Goal: Check status: Check status

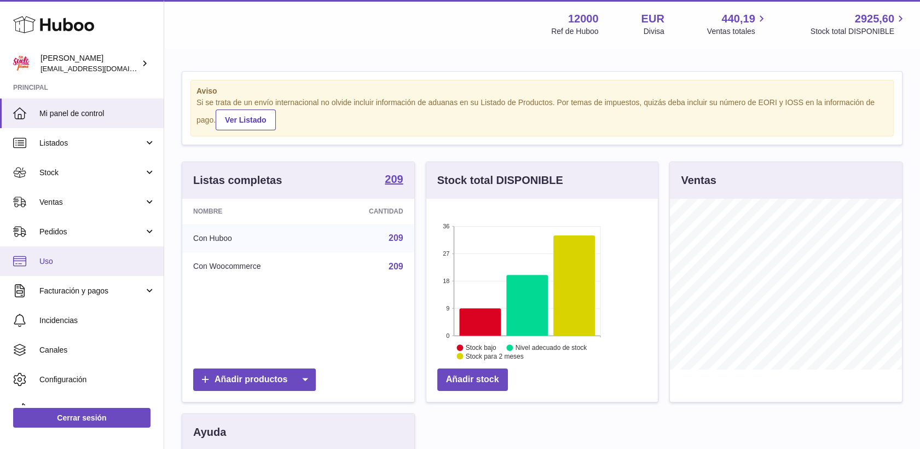
scroll to position [171, 232]
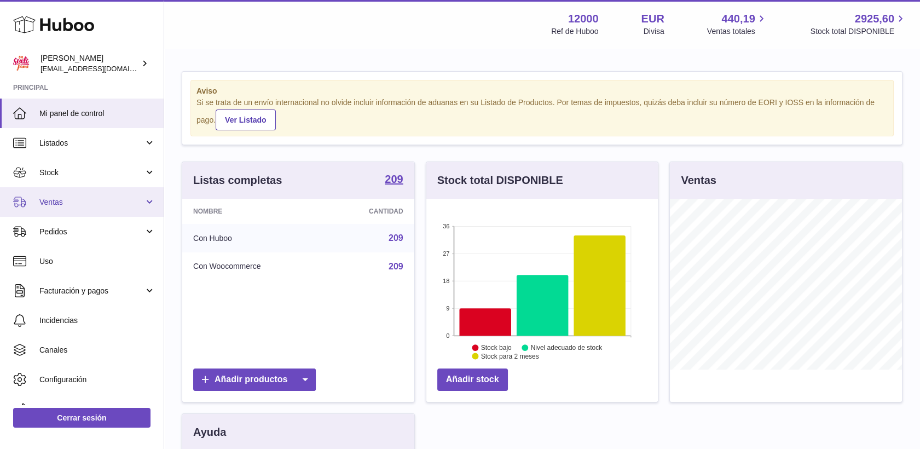
click at [54, 204] on span "Ventas" at bounding box center [91, 202] width 105 height 10
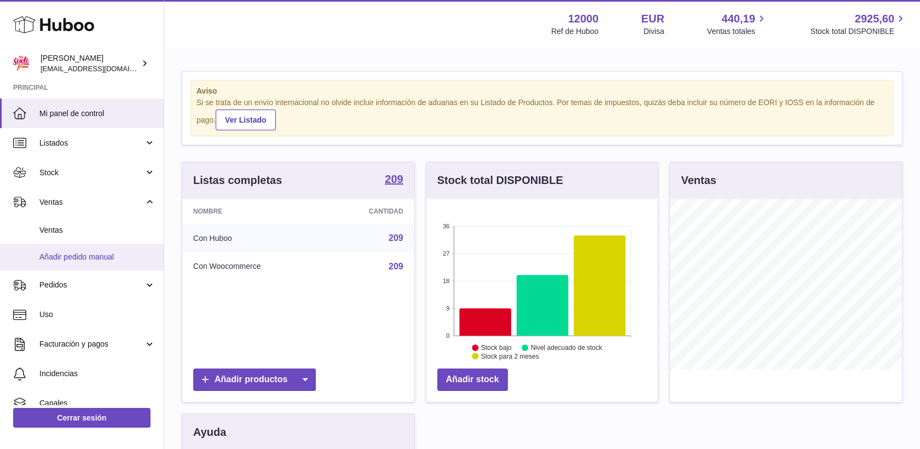
click at [67, 255] on span "Añadir pedido manual" at bounding box center [97, 257] width 116 height 10
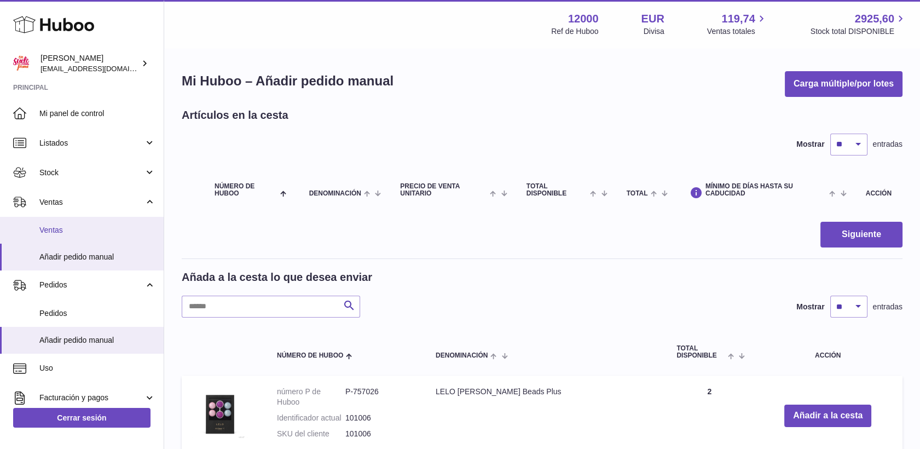
click at [60, 225] on span "Ventas" at bounding box center [97, 230] width 116 height 10
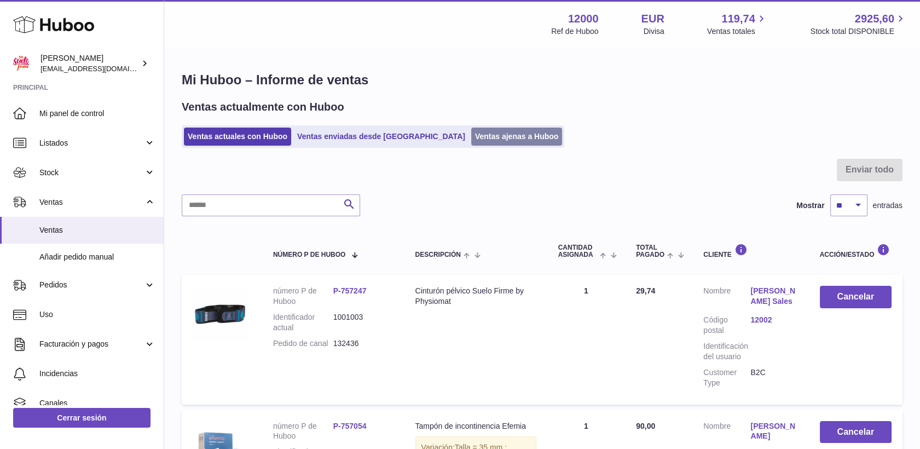
click at [471, 141] on link "Ventas ajenas a Huboo" at bounding box center [516, 137] width 91 height 18
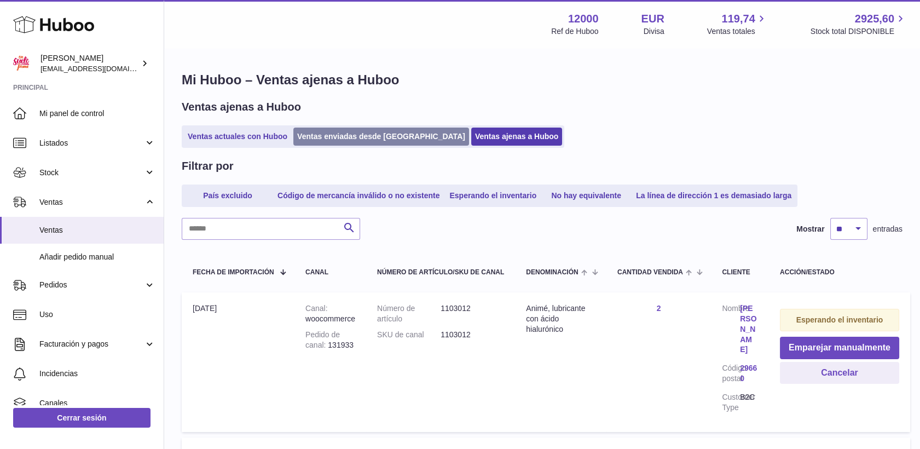
click at [336, 129] on link "Ventas enviadas desde [GEOGRAPHIC_DATA]" at bounding box center [381, 137] width 176 height 18
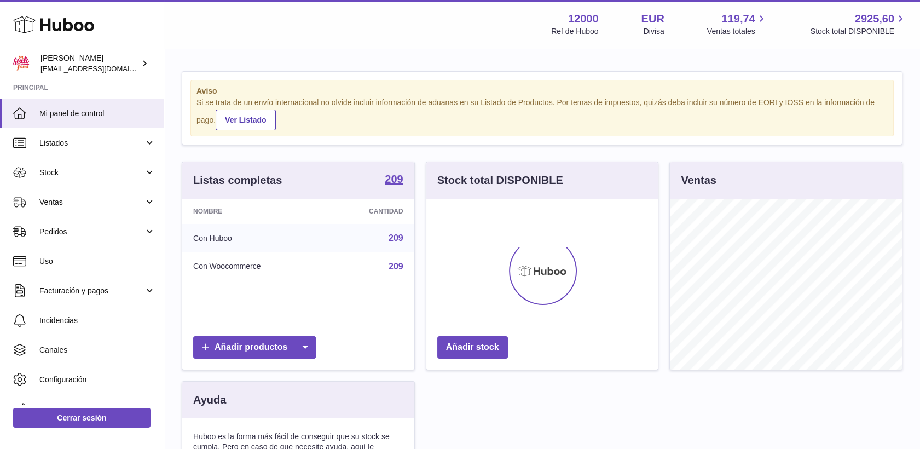
scroll to position [171, 232]
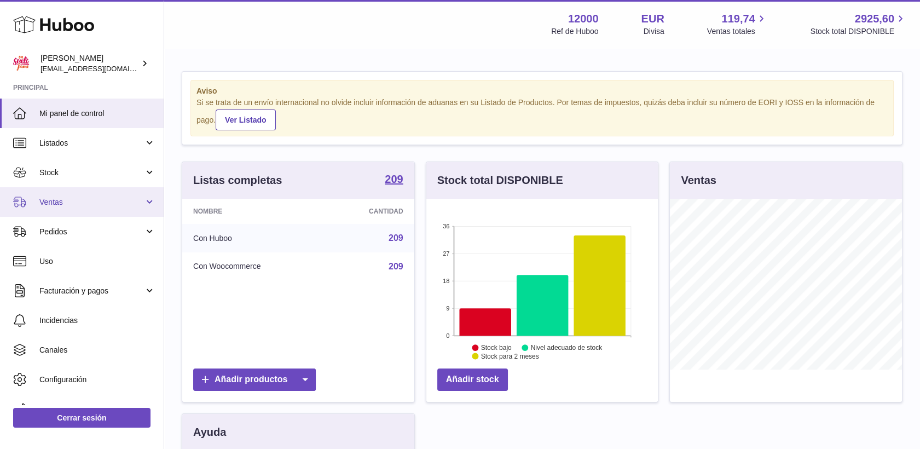
click at [44, 200] on span "Ventas" at bounding box center [91, 202] width 105 height 10
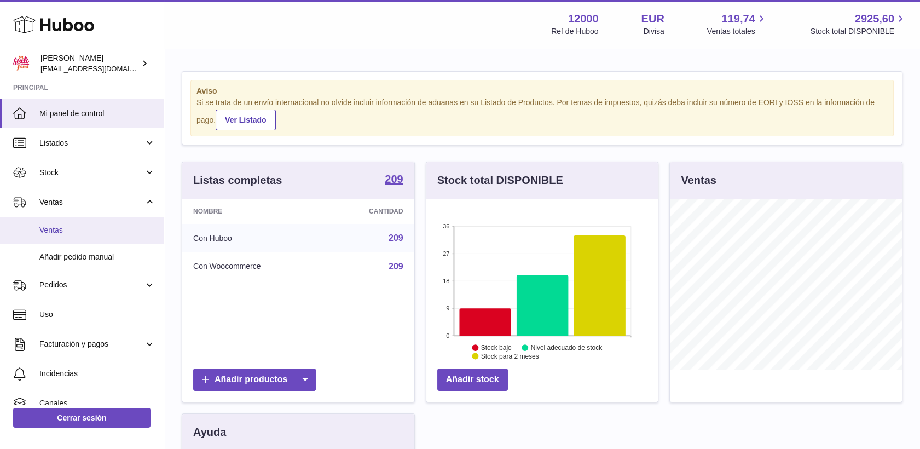
click at [55, 226] on span "Ventas" at bounding box center [97, 230] width 116 height 10
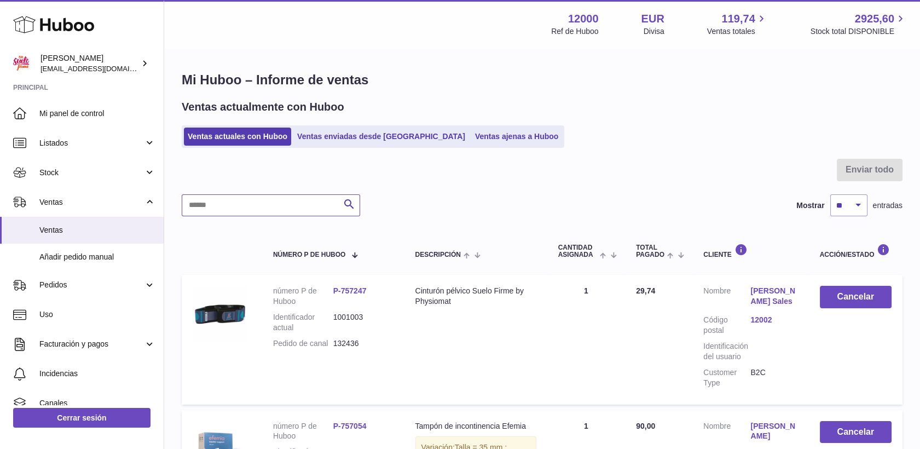
click at [251, 211] on input "text" at bounding box center [271, 205] width 178 height 22
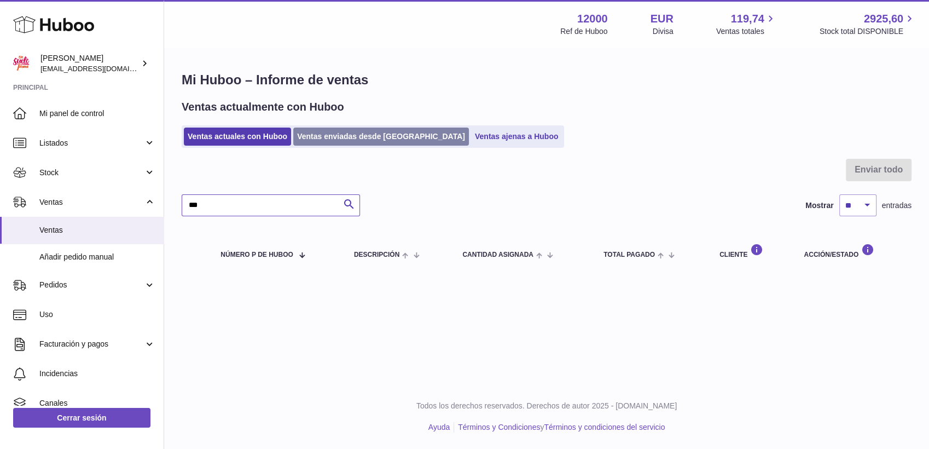
type input "***"
click at [322, 135] on link "Ventas enviadas desde [GEOGRAPHIC_DATA]" at bounding box center [381, 137] width 176 height 18
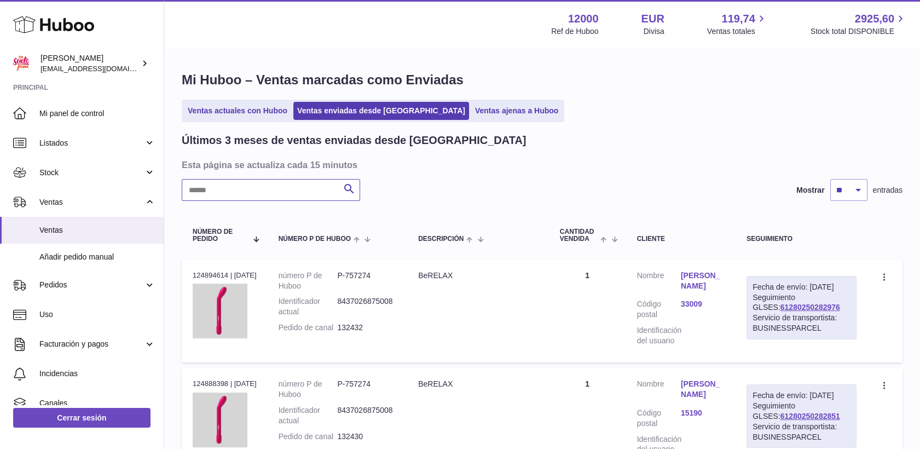
click at [256, 191] on input "text" at bounding box center [271, 190] width 178 height 22
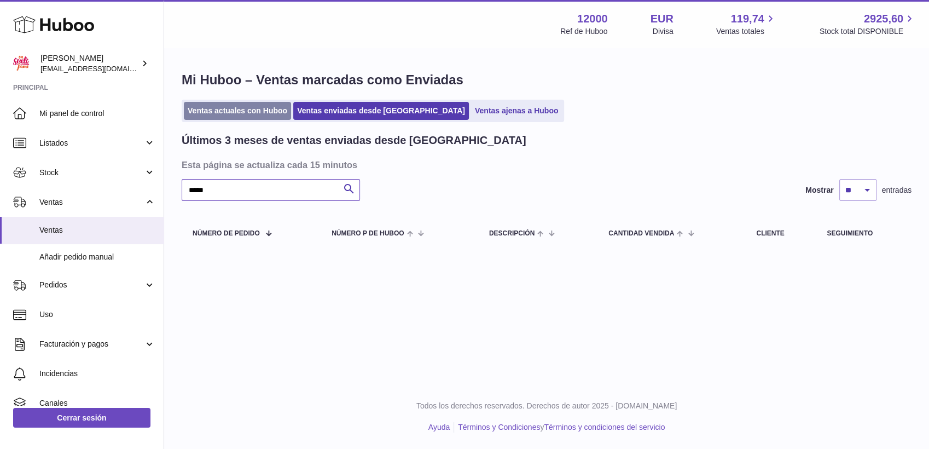
type input "*****"
click at [252, 113] on link "Ventas actuales con Huboo" at bounding box center [237, 111] width 107 height 18
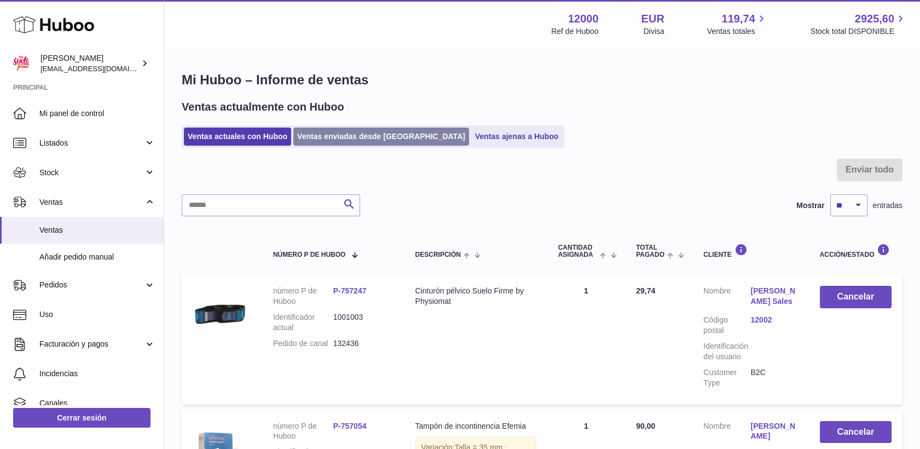
click at [373, 139] on link "Ventas enviadas desde [GEOGRAPHIC_DATA]" at bounding box center [381, 137] width 176 height 18
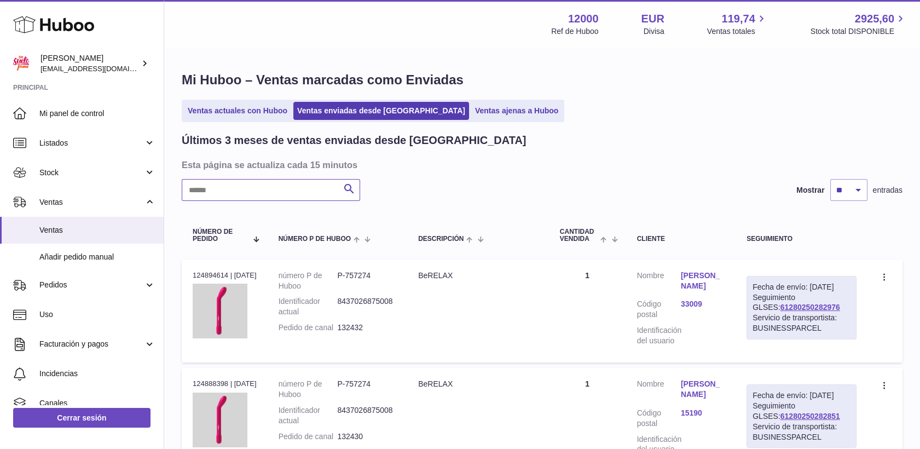
click at [267, 188] on input "text" at bounding box center [271, 190] width 178 height 22
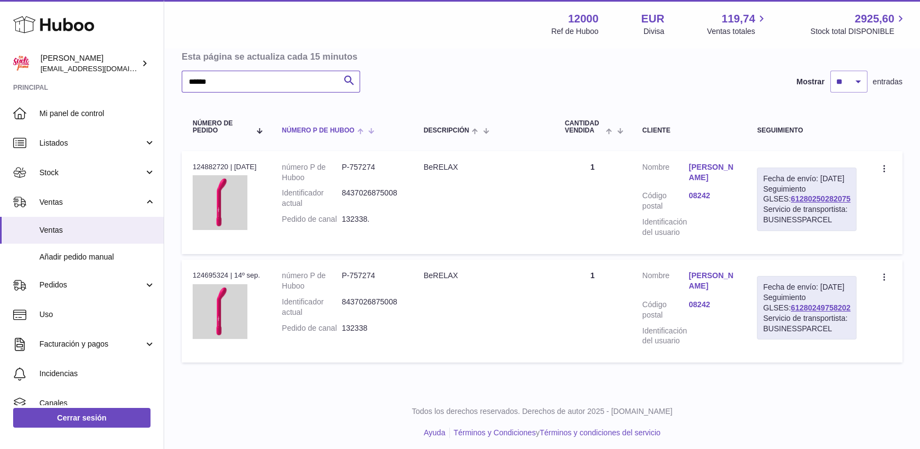
scroll to position [122, 0]
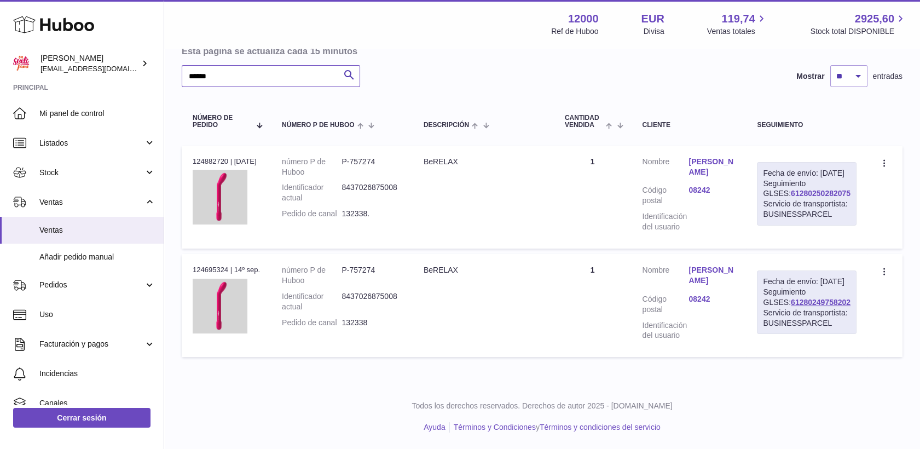
type input "******"
click at [802, 198] on link "61280250282075" at bounding box center [821, 193] width 60 height 9
